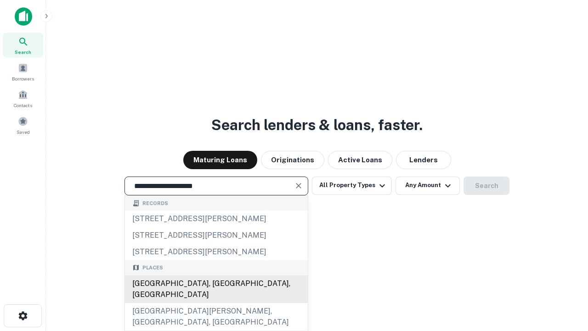
click at [216, 303] on div "[GEOGRAPHIC_DATA], [GEOGRAPHIC_DATA], [GEOGRAPHIC_DATA]" at bounding box center [216, 289] width 183 height 28
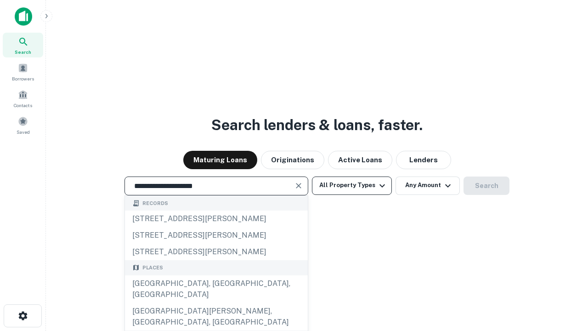
type input "**********"
click at [352, 185] on button "All Property Types" at bounding box center [352, 185] width 80 height 18
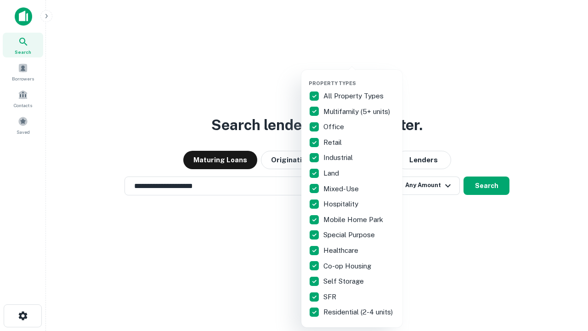
click at [359, 77] on button "button" at bounding box center [359, 77] width 101 height 0
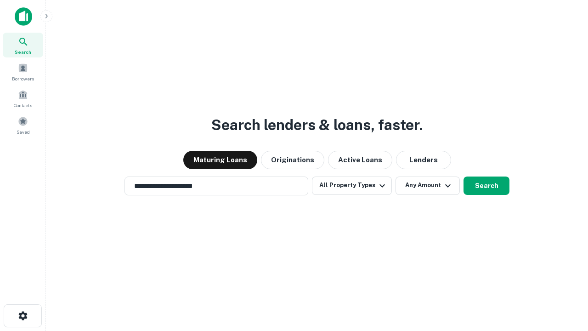
scroll to position [14, 0]
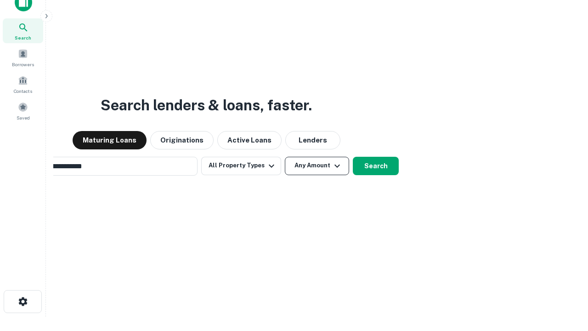
click at [285, 157] on button "Any Amount" at bounding box center [317, 166] width 64 height 18
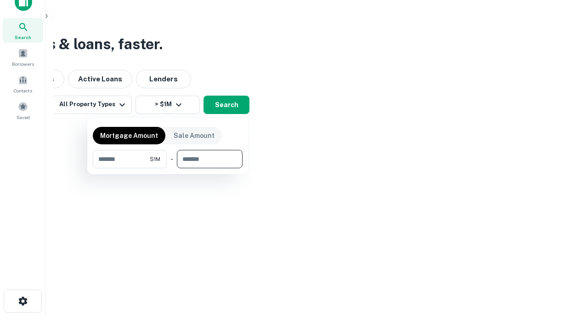
type input "*******"
click at [168, 168] on button "button" at bounding box center [168, 168] width 150 height 0
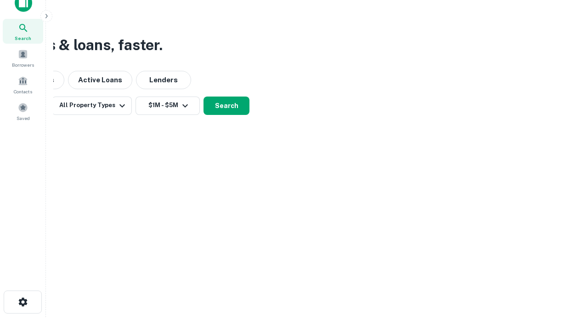
scroll to position [6, 169]
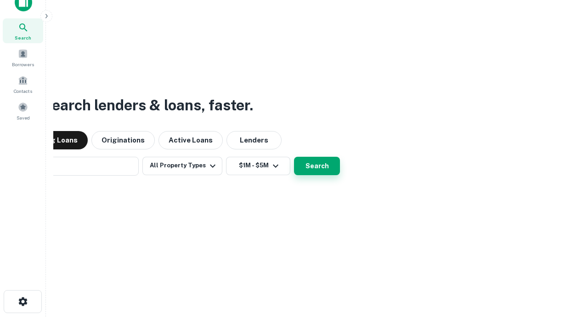
click at [294, 157] on button "Search" at bounding box center [317, 166] width 46 height 18
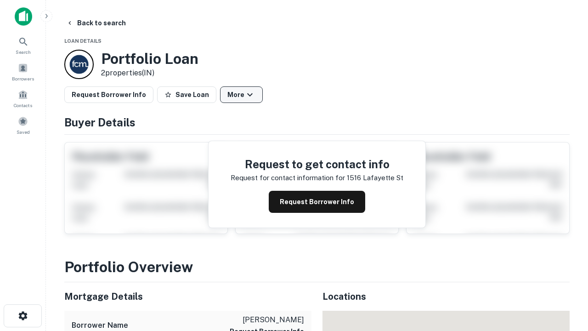
click at [241, 95] on button "More" at bounding box center [241, 94] width 43 height 17
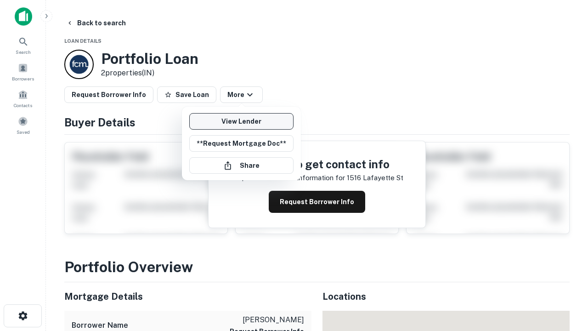
click at [241, 121] on link "View Lender" at bounding box center [241, 121] width 104 height 17
